Goal: Task Accomplishment & Management: Manage account settings

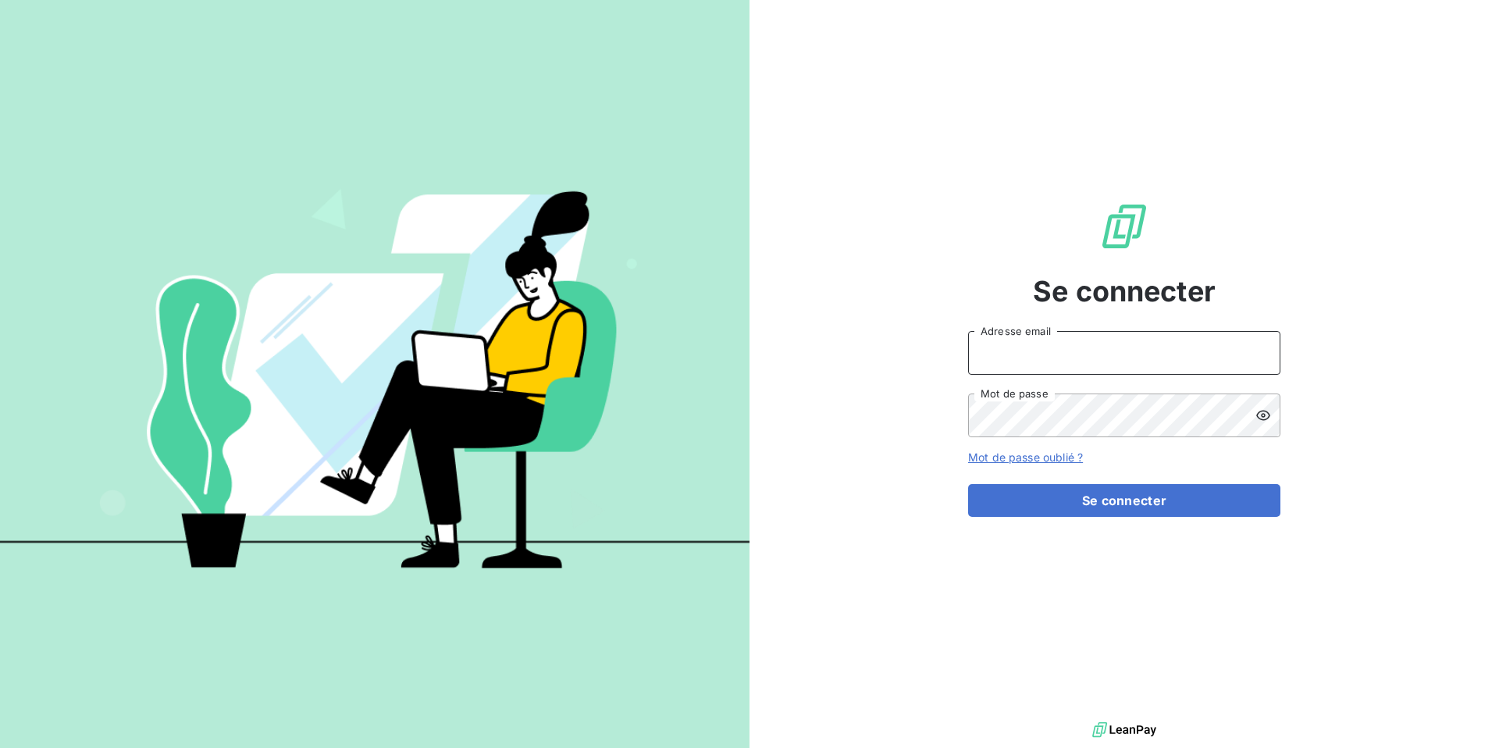
click at [1076, 357] on input "Adresse email" at bounding box center [1124, 353] width 312 height 44
type input "[EMAIL_ADDRESS][DOMAIN_NAME]"
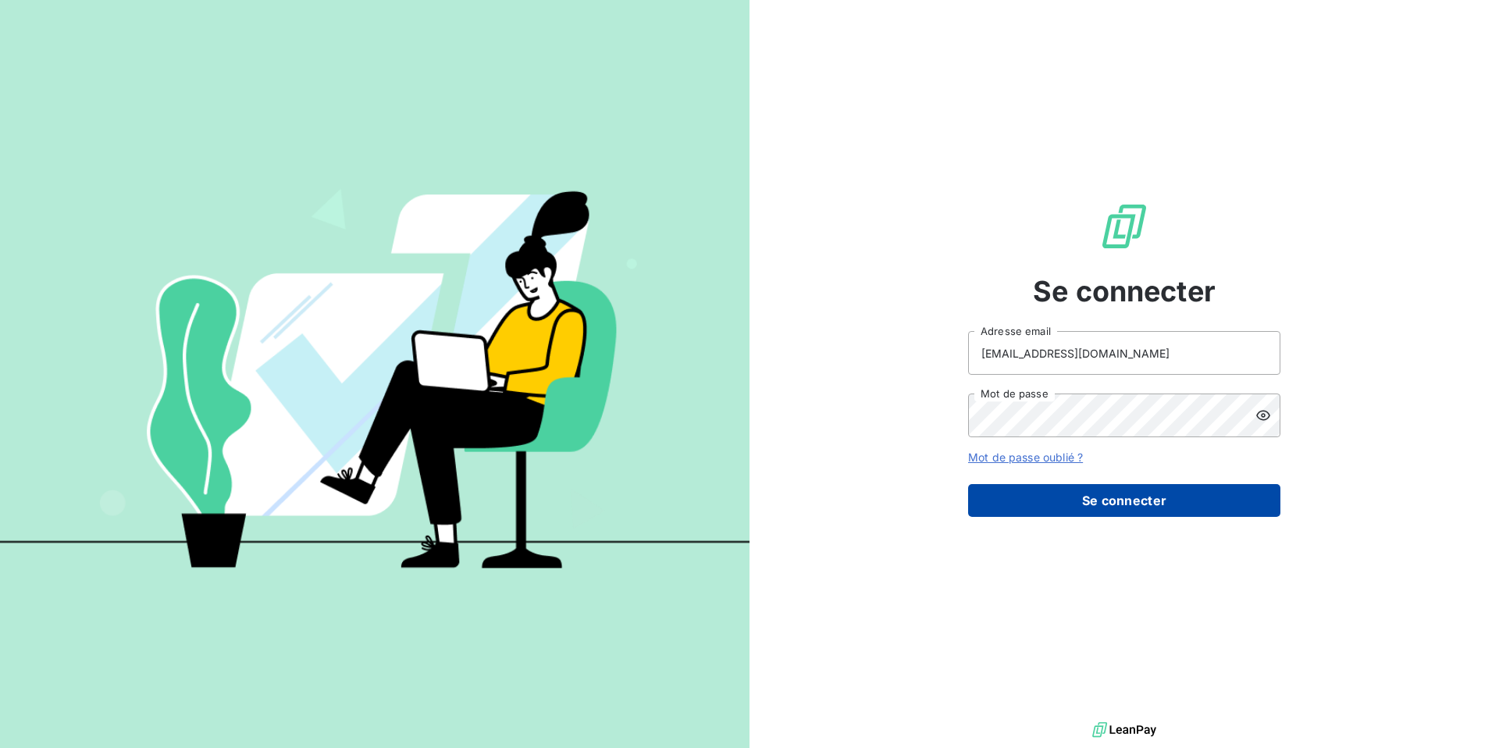
click at [1115, 499] on button "Se connecter" at bounding box center [1124, 500] width 312 height 33
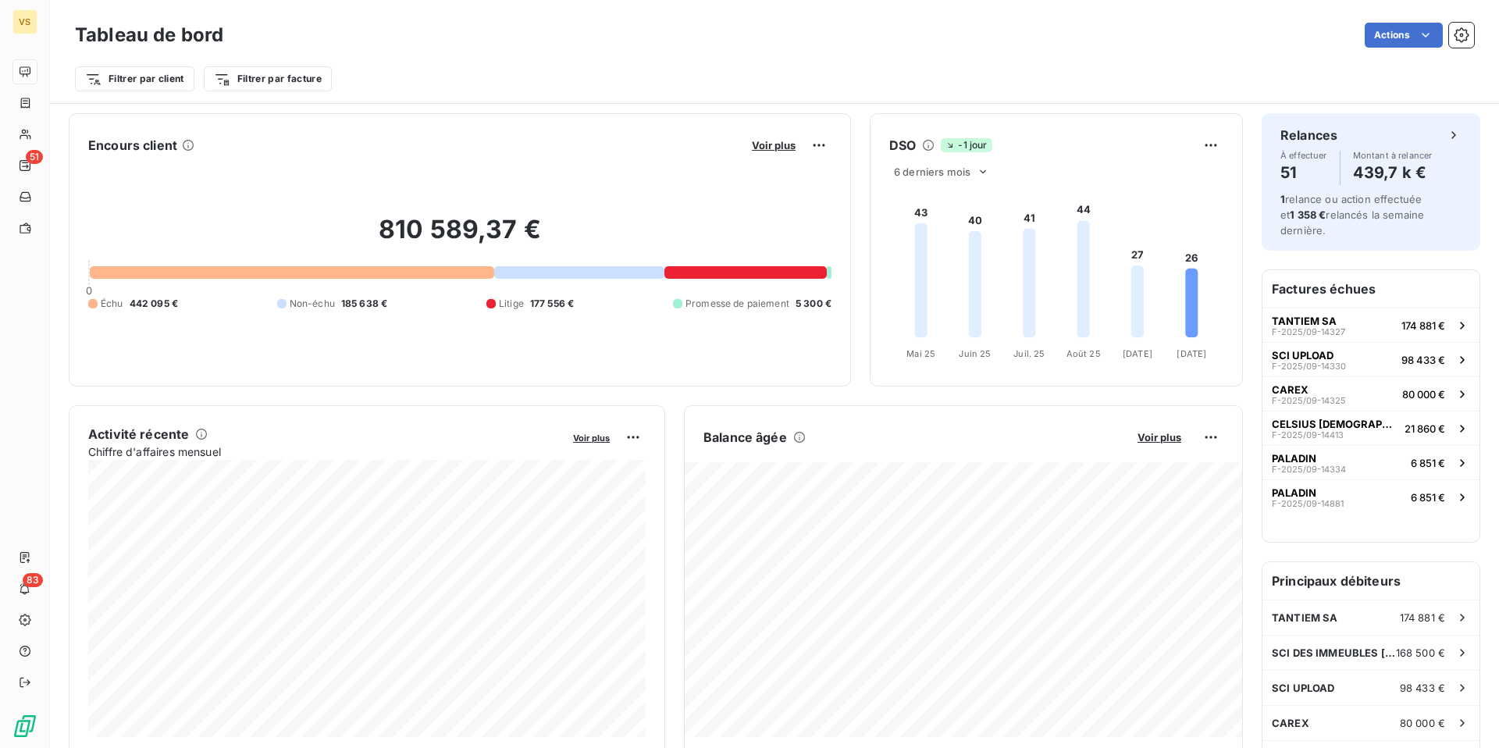
scroll to position [48, 0]
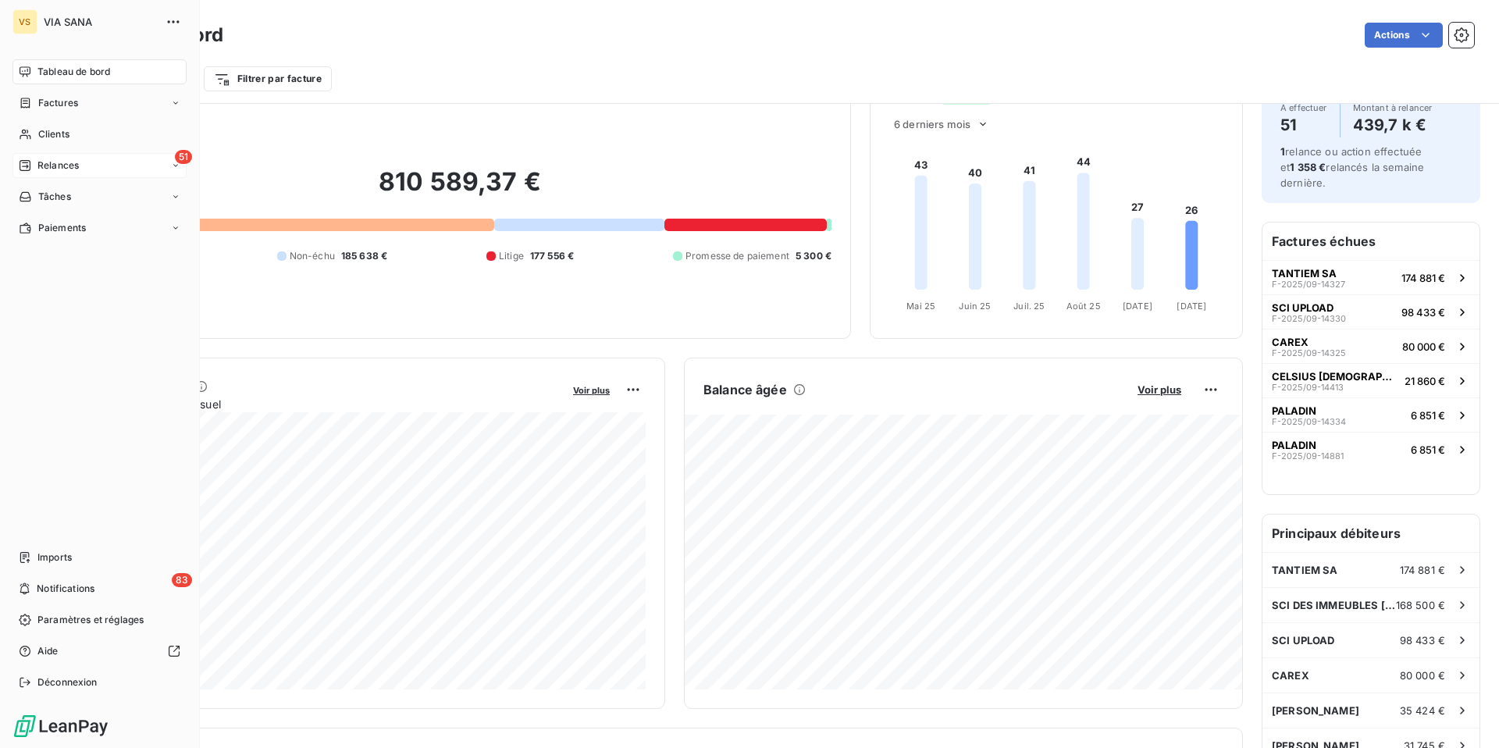
click at [24, 162] on icon at bounding box center [25, 165] width 11 height 11
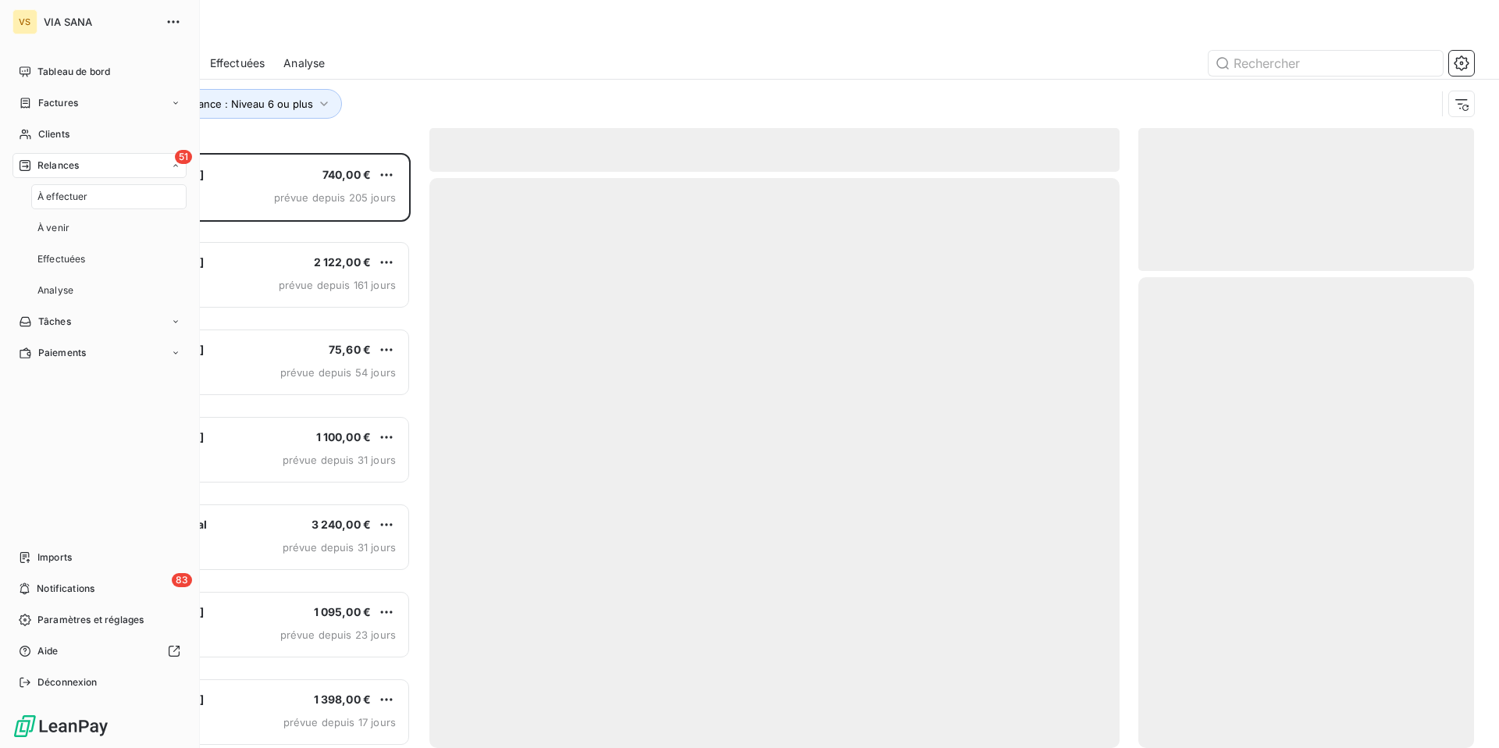
scroll to position [595, 336]
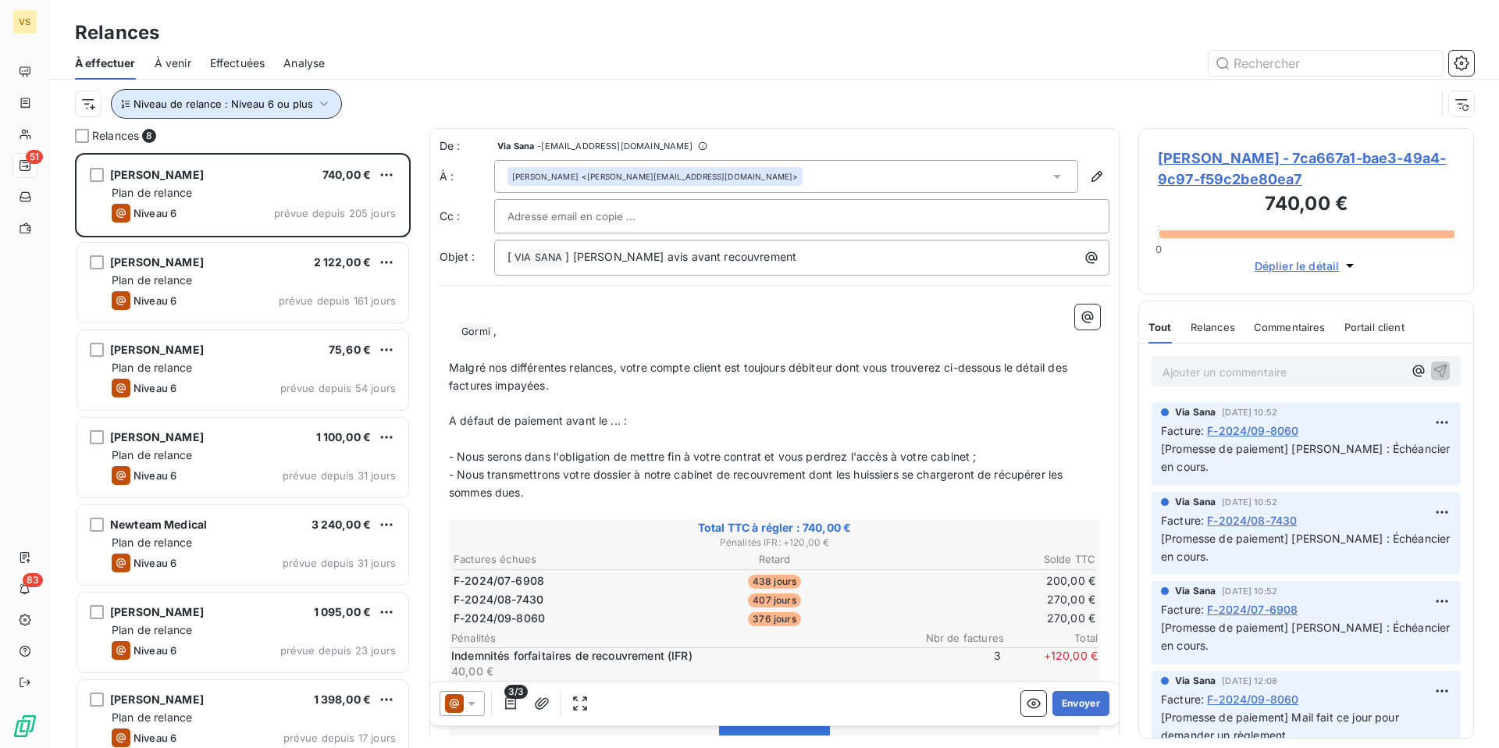
click at [243, 98] on span "Niveau de relance : Niveau 6 ou plus" at bounding box center [223, 104] width 180 height 12
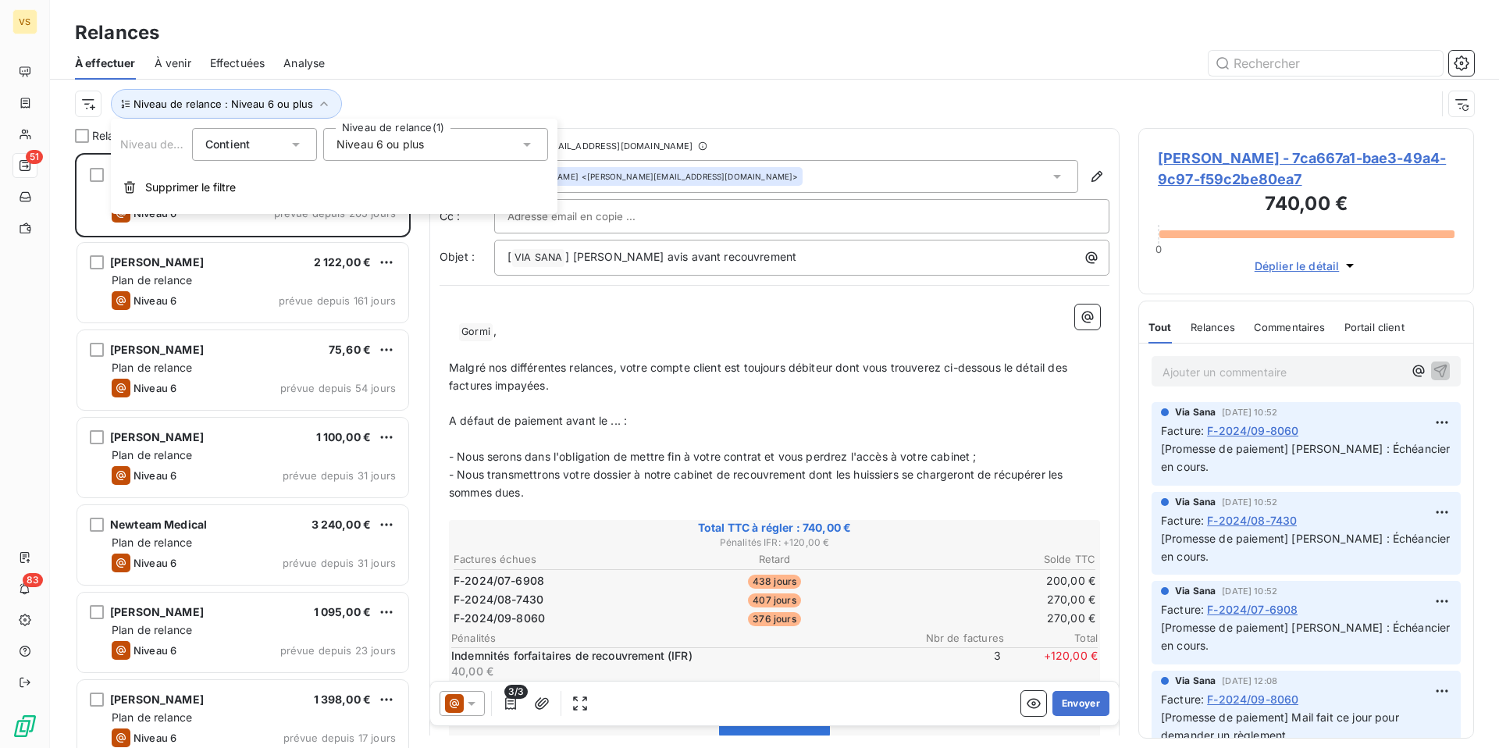
click at [431, 158] on div "Niveau 6 ou plus" at bounding box center [435, 144] width 225 height 33
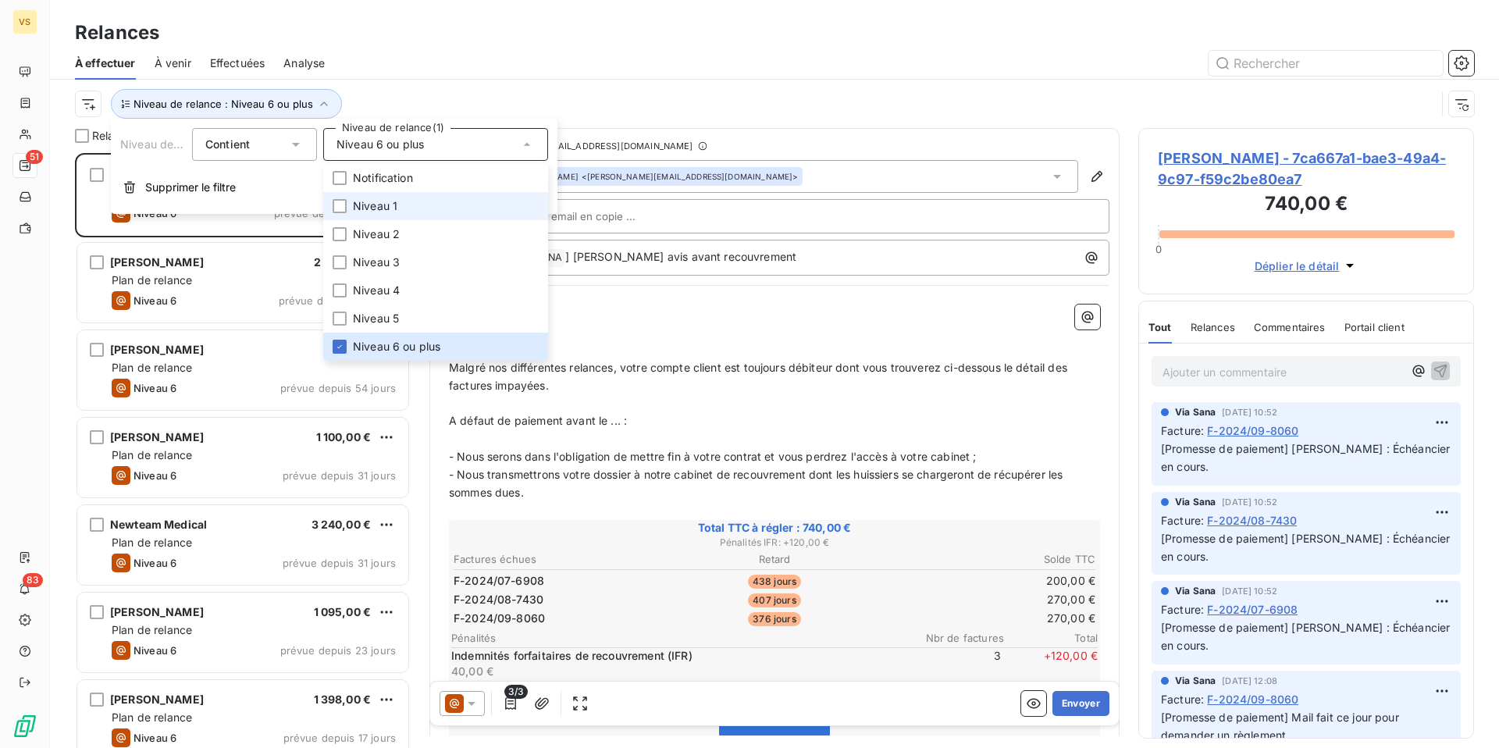
click at [383, 205] on span "Niveau 1" at bounding box center [375, 206] width 44 height 16
click at [418, 341] on span "Niveau 6 ou plus" at bounding box center [396, 347] width 87 height 16
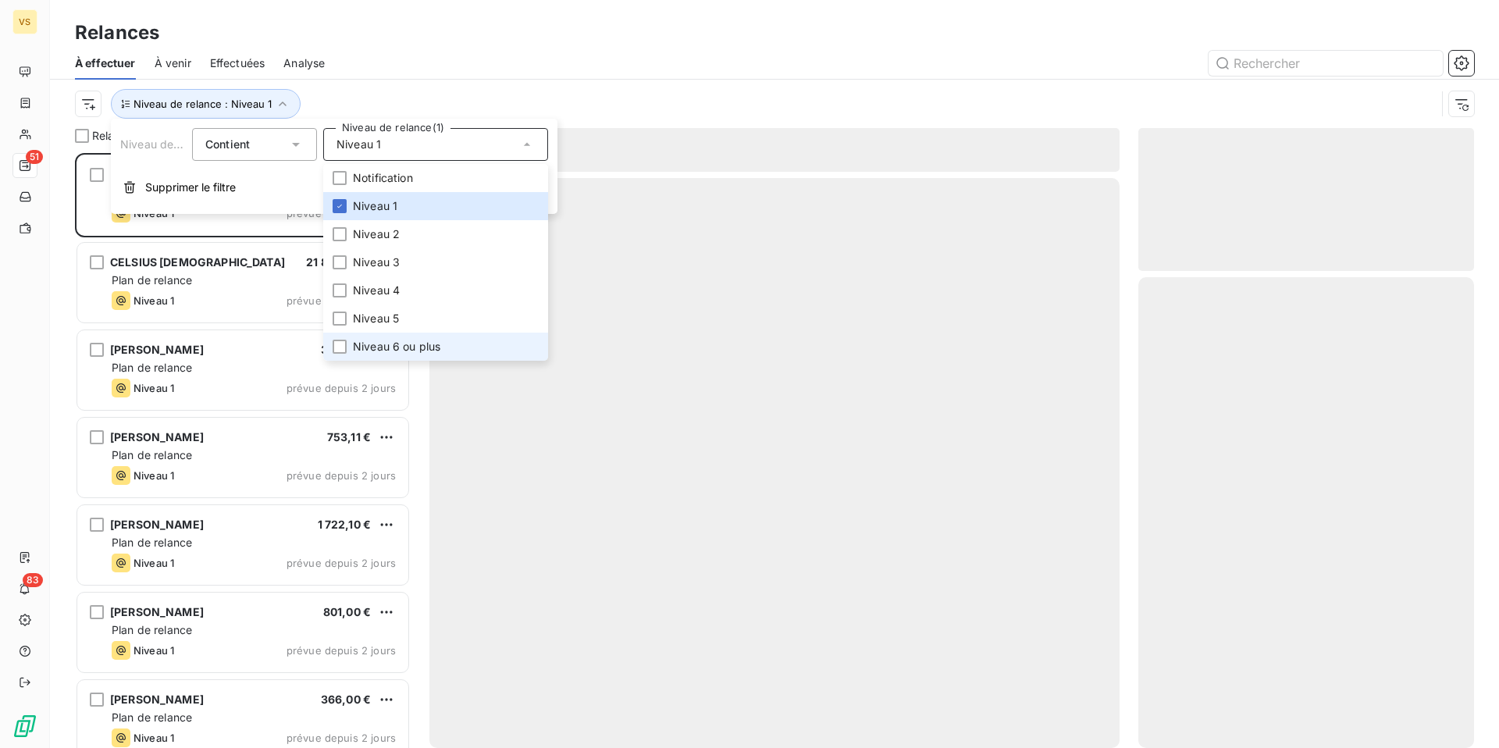
scroll to position [595, 336]
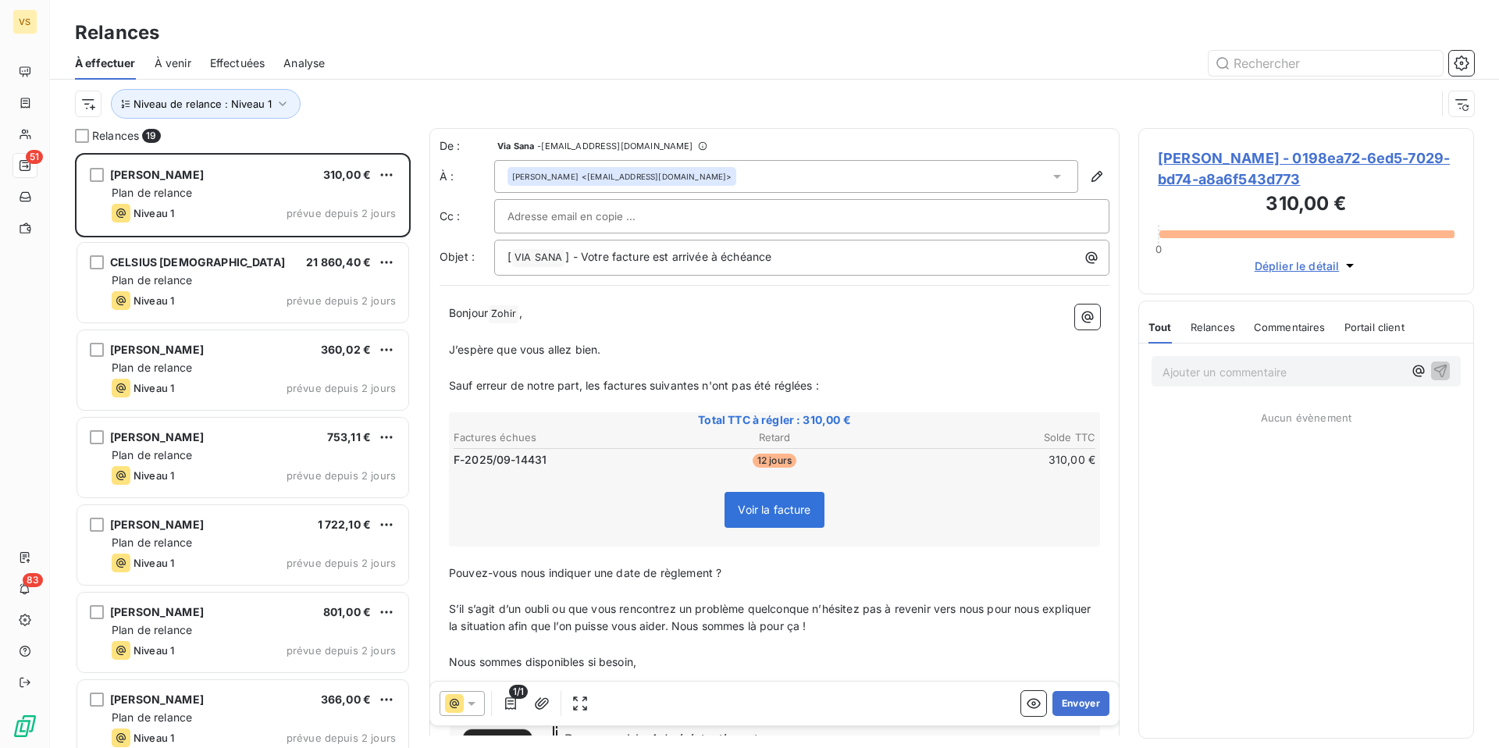
click at [465, 73] on div at bounding box center [908, 63] width 1130 height 25
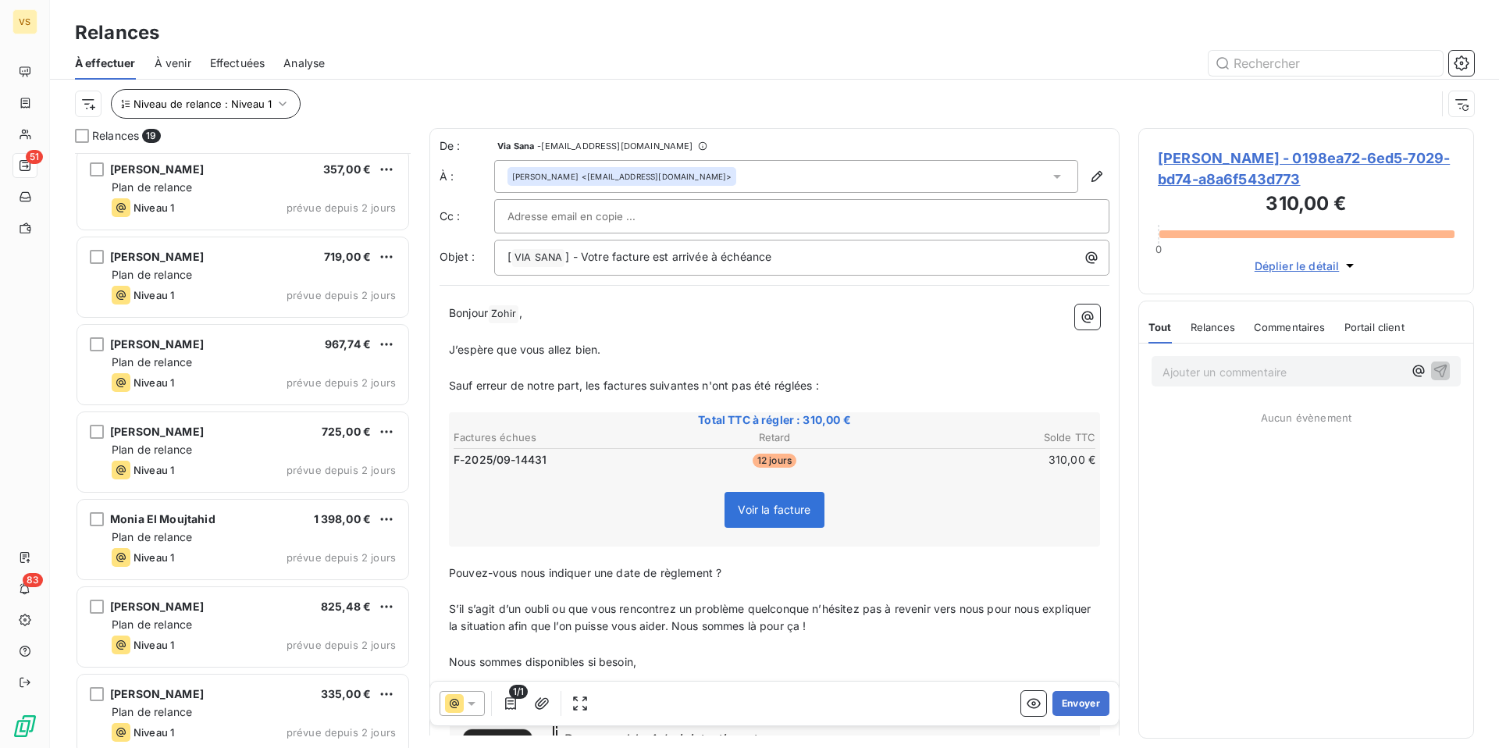
scroll to position [1067, 0]
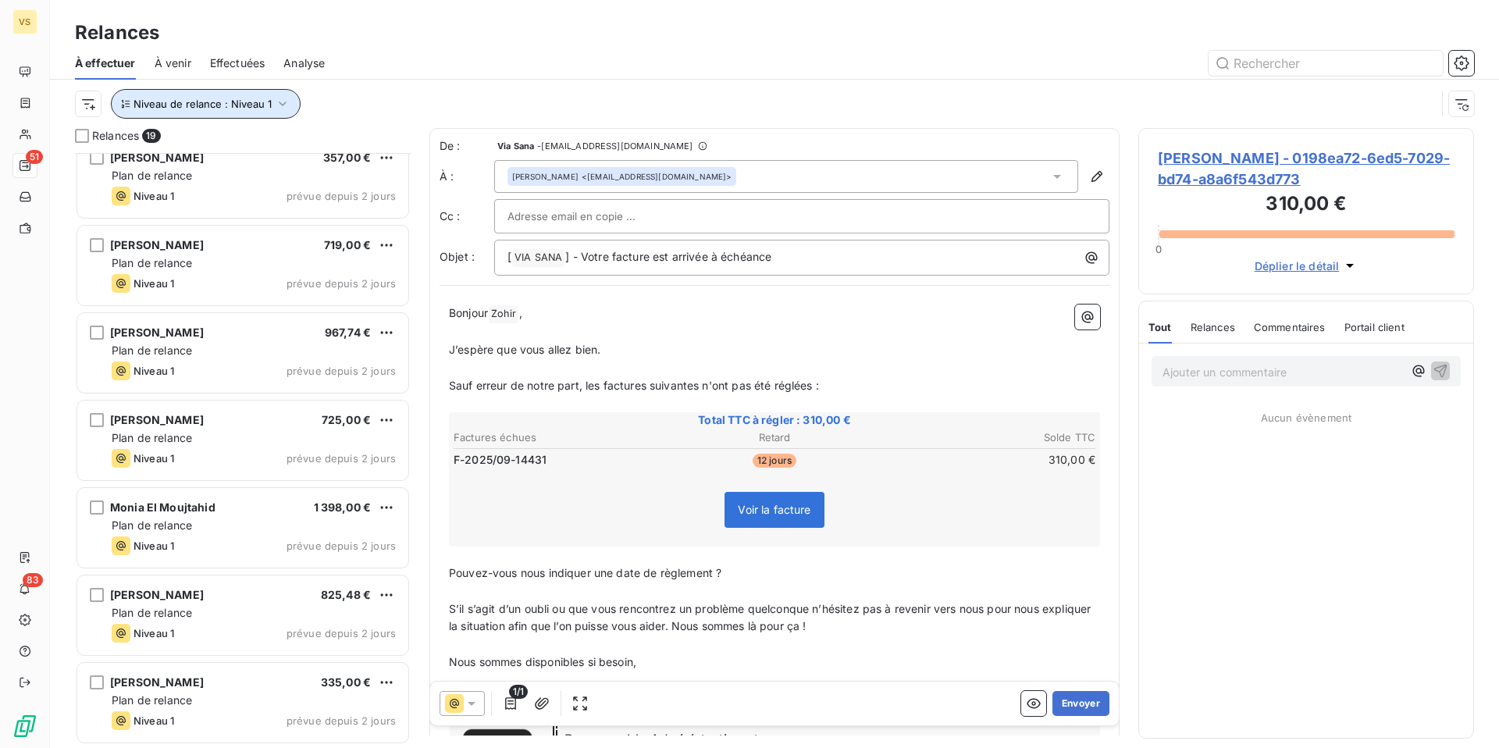
click at [239, 95] on button "Niveau de relance : Niveau 1" at bounding box center [206, 104] width 190 height 30
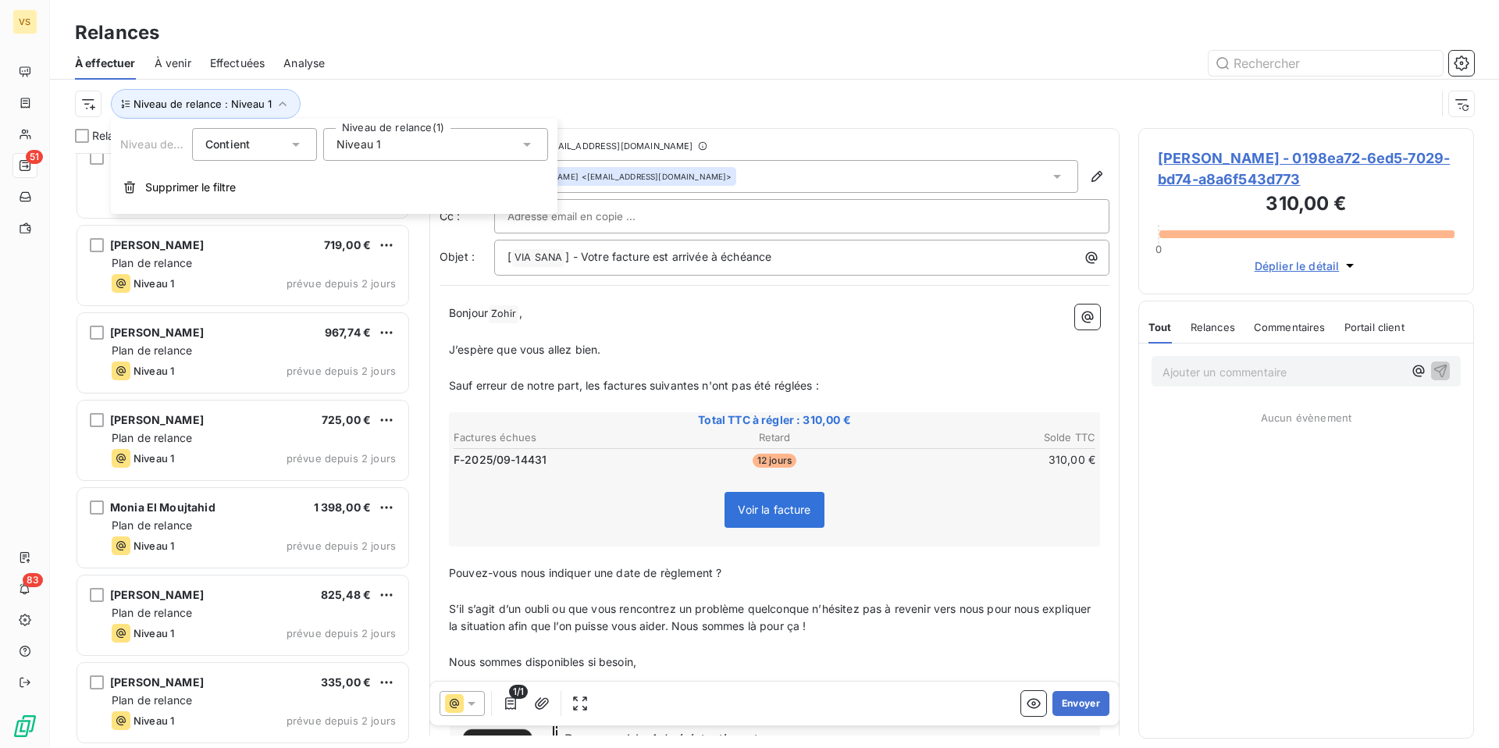
click at [411, 147] on div "Niveau 1" at bounding box center [435, 144] width 225 height 33
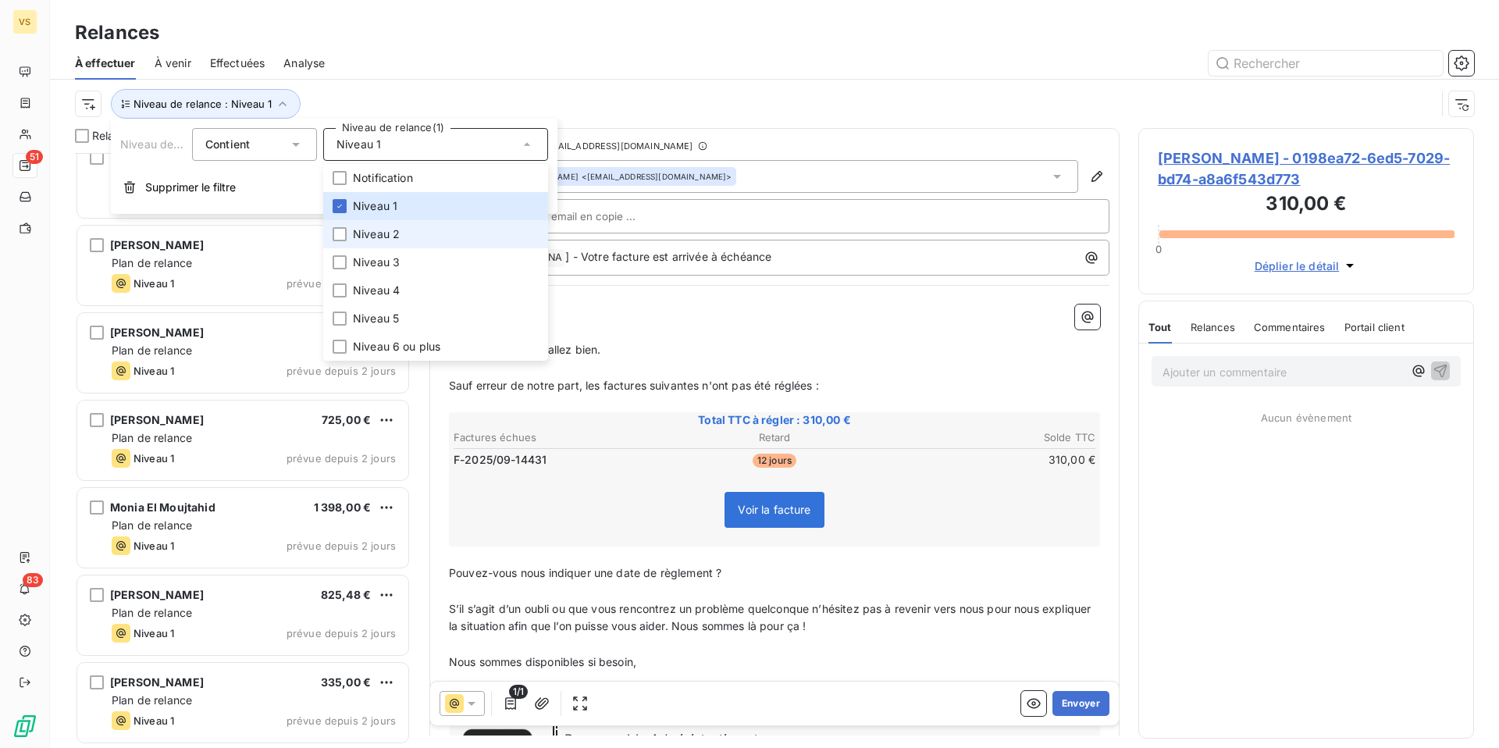
click at [393, 232] on span "Niveau 2" at bounding box center [376, 234] width 47 height 16
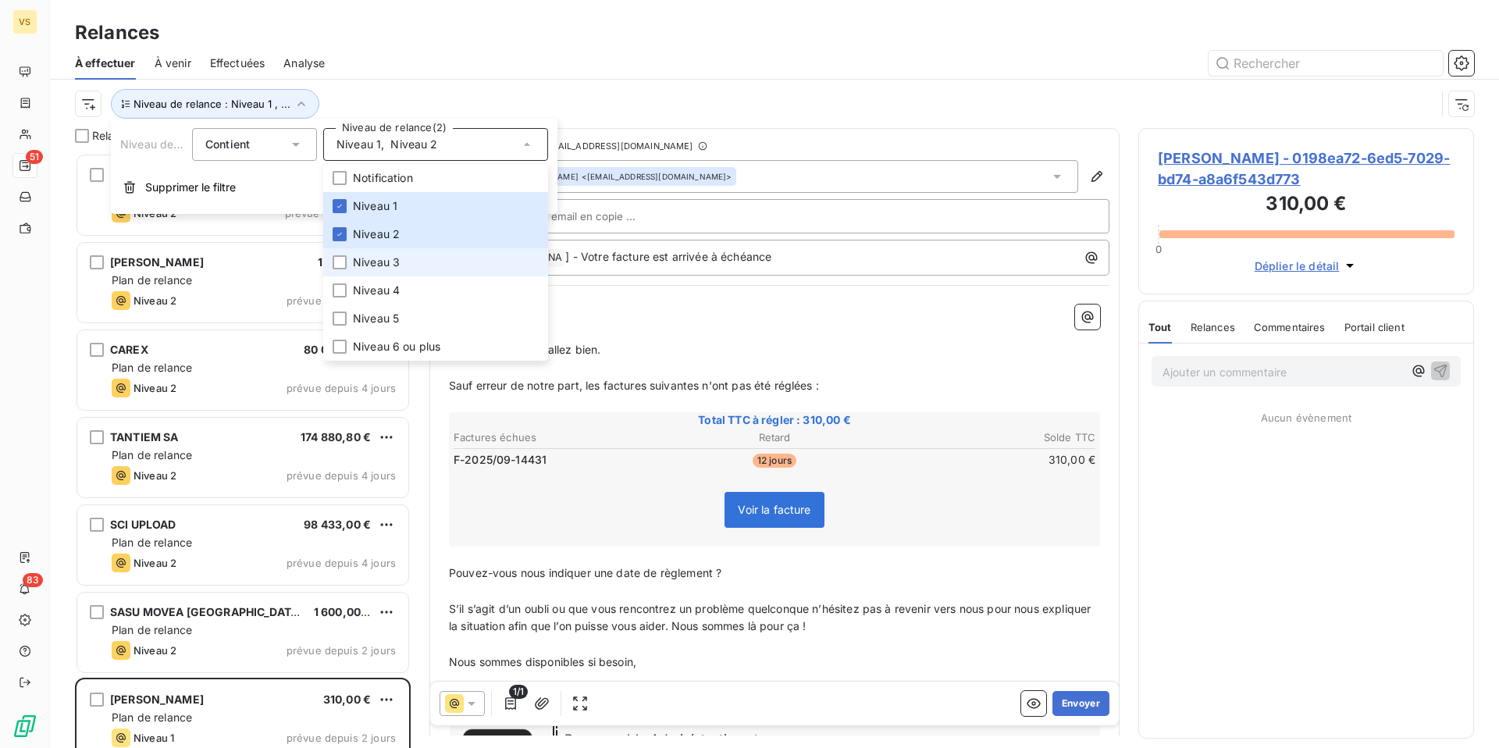
scroll to position [595, 336]
click at [386, 261] on span "Niveau 3" at bounding box center [376, 262] width 47 height 16
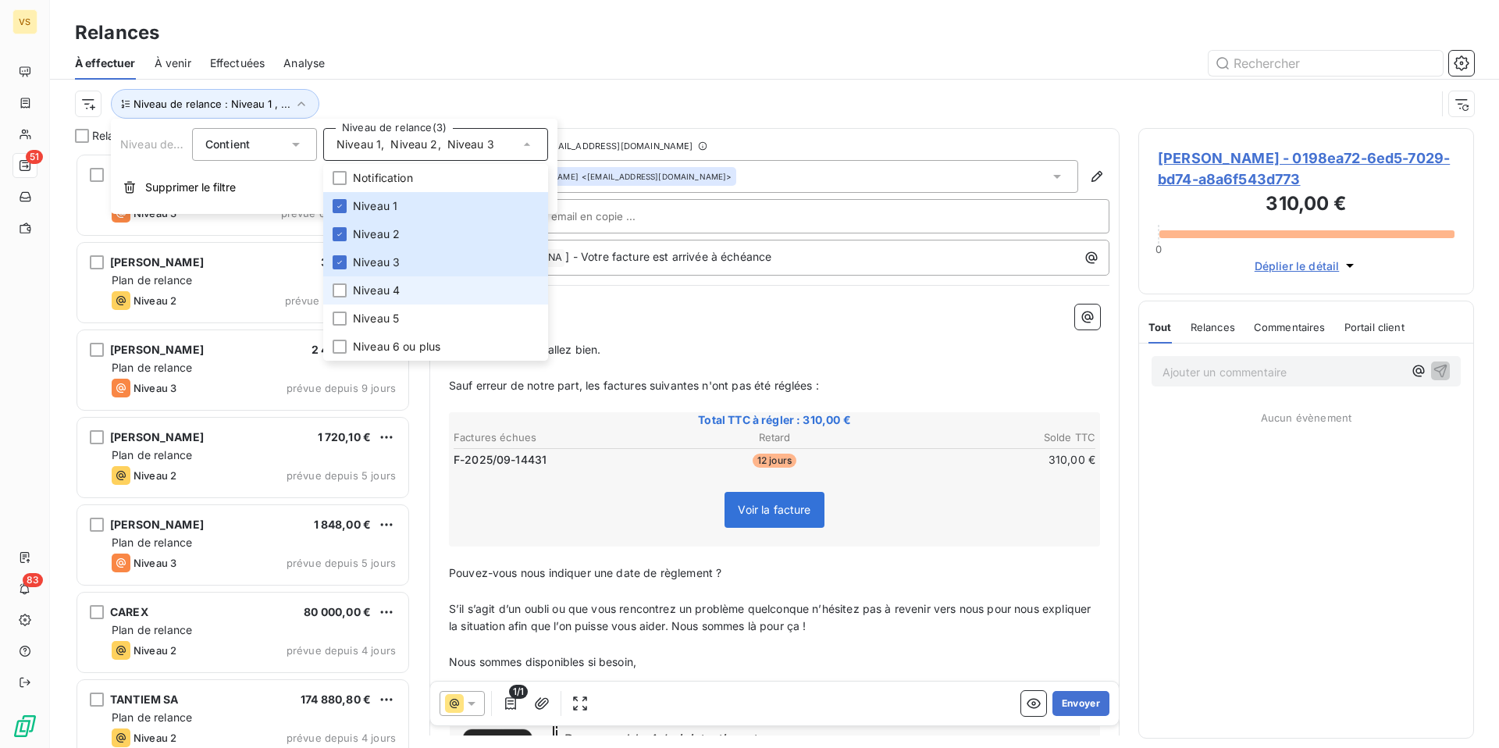
click at [377, 292] on span "Niveau 4" at bounding box center [376, 291] width 47 height 16
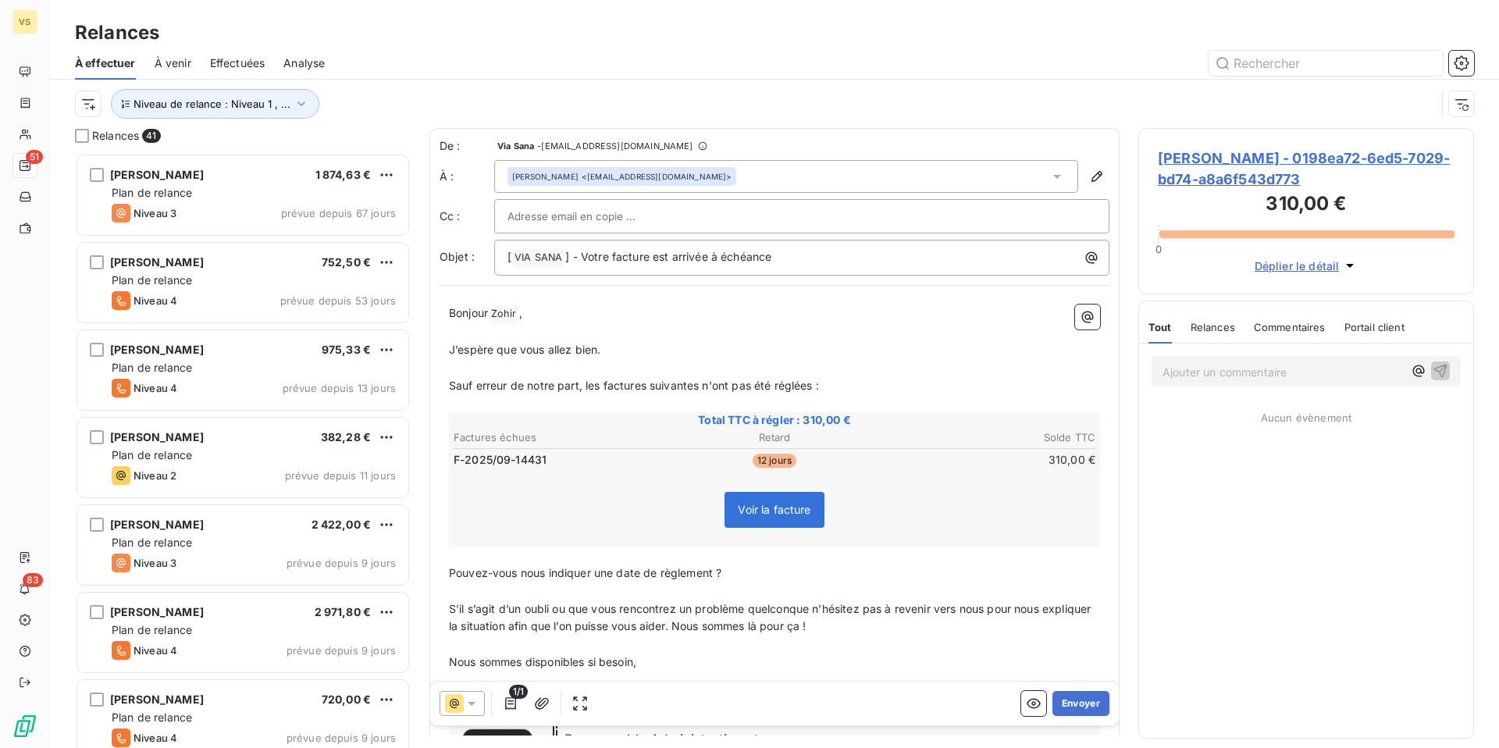
click at [389, 60] on div at bounding box center [908, 63] width 1130 height 25
click at [234, 94] on button "Niveau de relance : Niveau 1 , ..." at bounding box center [215, 104] width 208 height 30
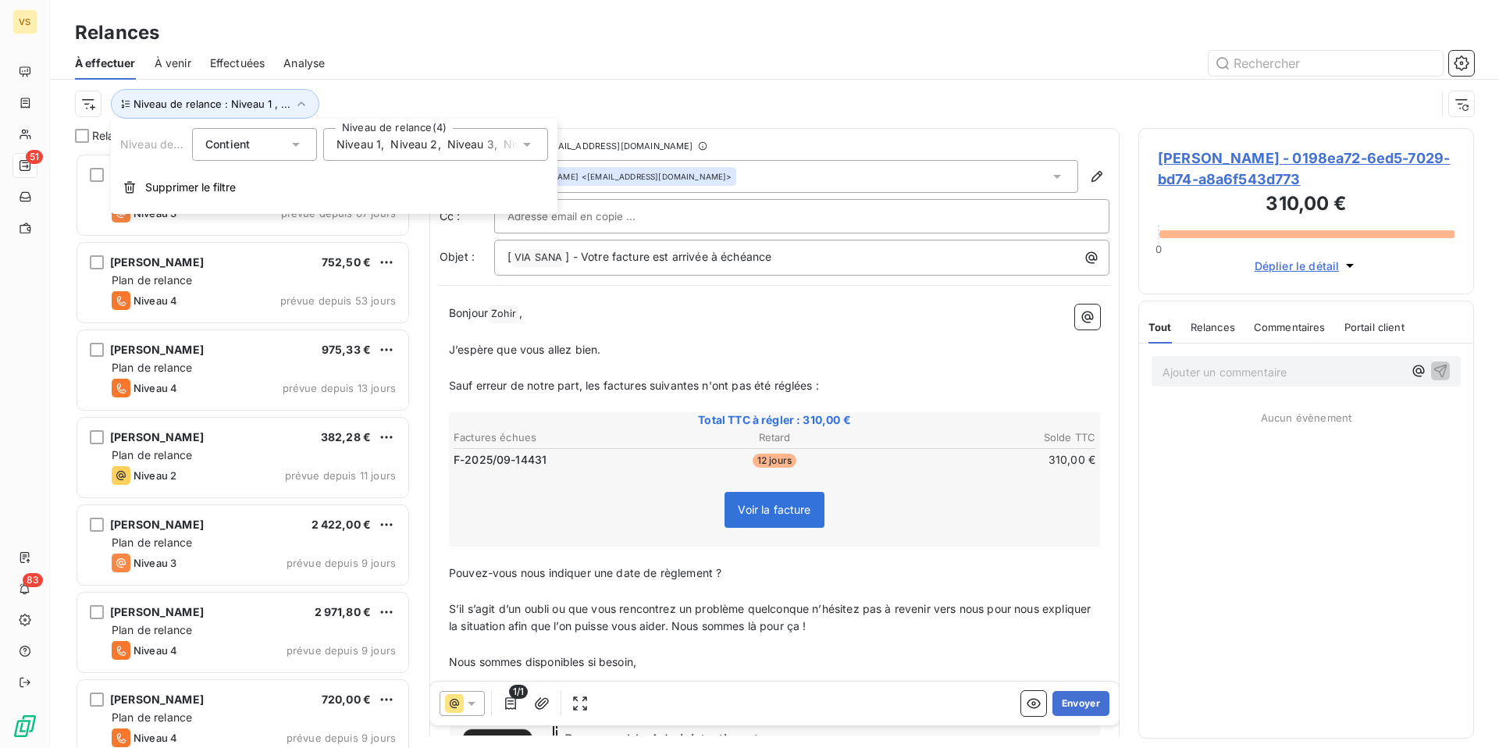
click at [494, 138] on span "," at bounding box center [495, 145] width 3 height 16
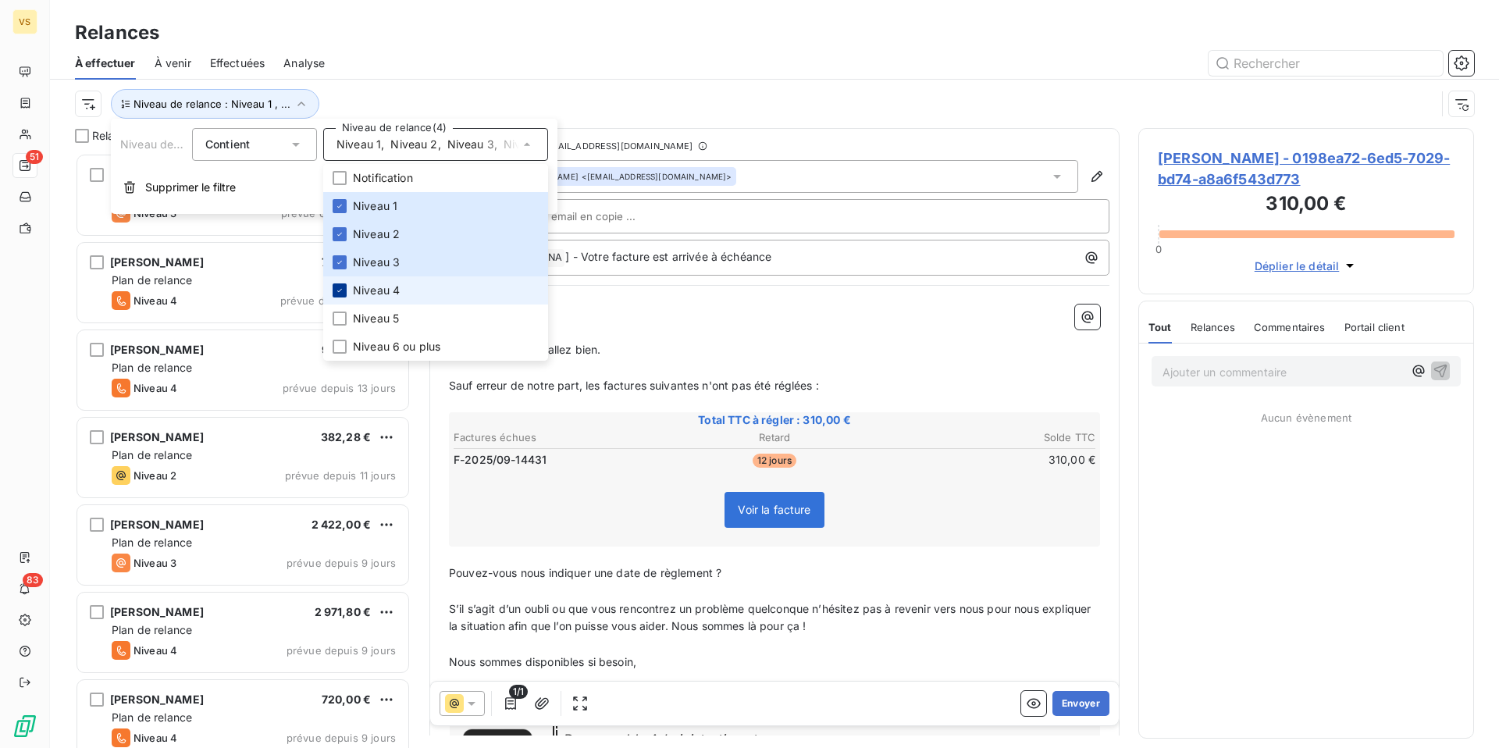
click at [336, 291] on icon at bounding box center [339, 290] width 9 height 9
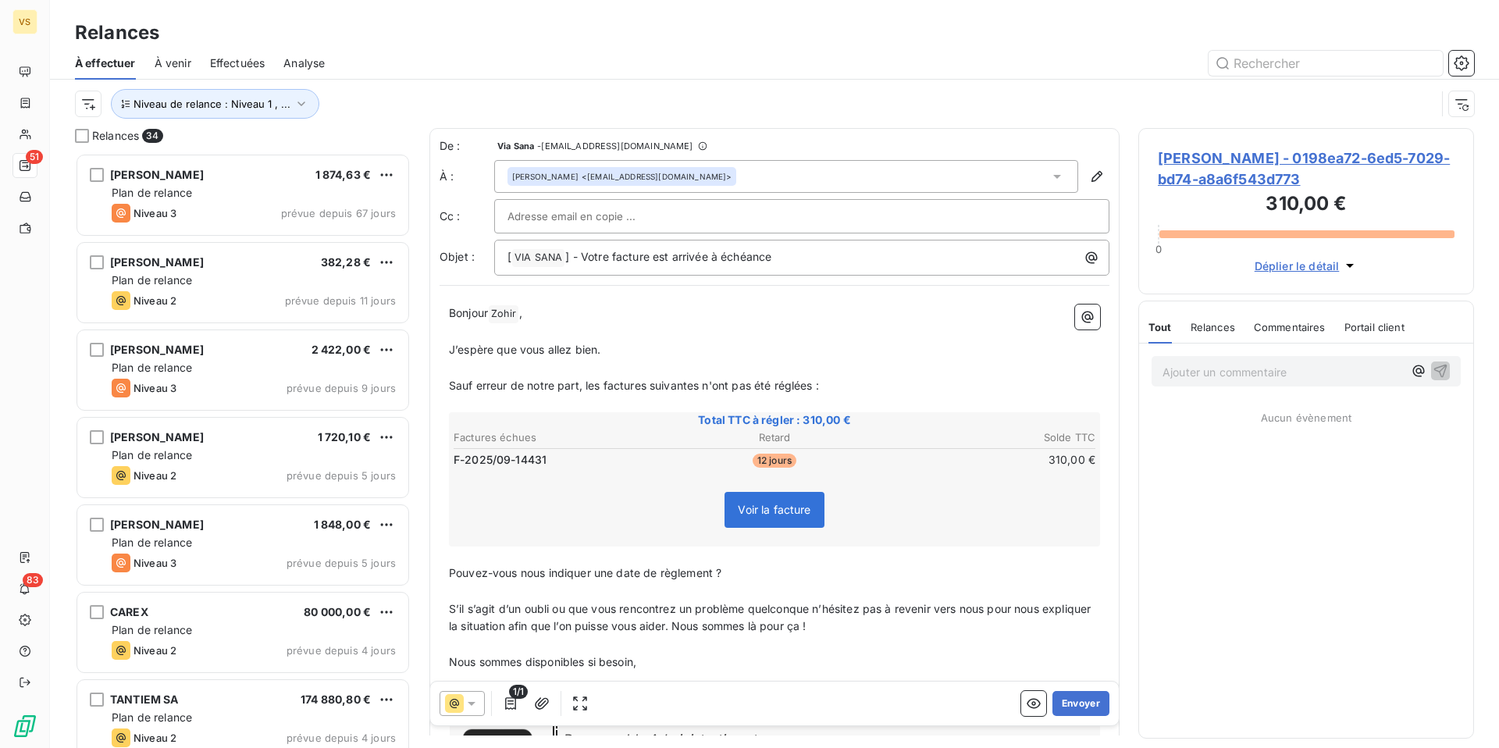
click at [351, 98] on div "Niveau de relance : Niveau 1 , ..." at bounding box center [755, 104] width 1361 height 30
